Goal: Task Accomplishment & Management: Manage account settings

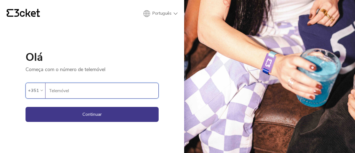
click at [69, 91] on input "Telemóvel" at bounding box center [104, 90] width 110 height 15
type input "935576905"
click at [86, 115] on button "Continuar" at bounding box center [92, 114] width 133 height 15
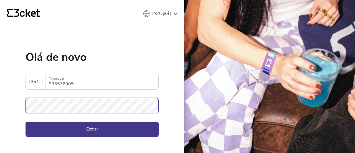
click at [26, 122] on button "Entrar" at bounding box center [92, 129] width 133 height 15
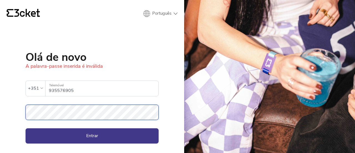
click at [26, 128] on button "Entrar" at bounding box center [92, 135] width 133 height 15
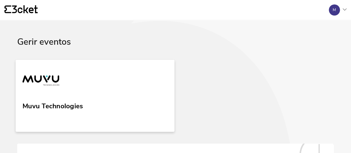
click at [55, 98] on link "Muvu Technologies" at bounding box center [95, 96] width 159 height 72
